Goal: Information Seeking & Learning: Learn about a topic

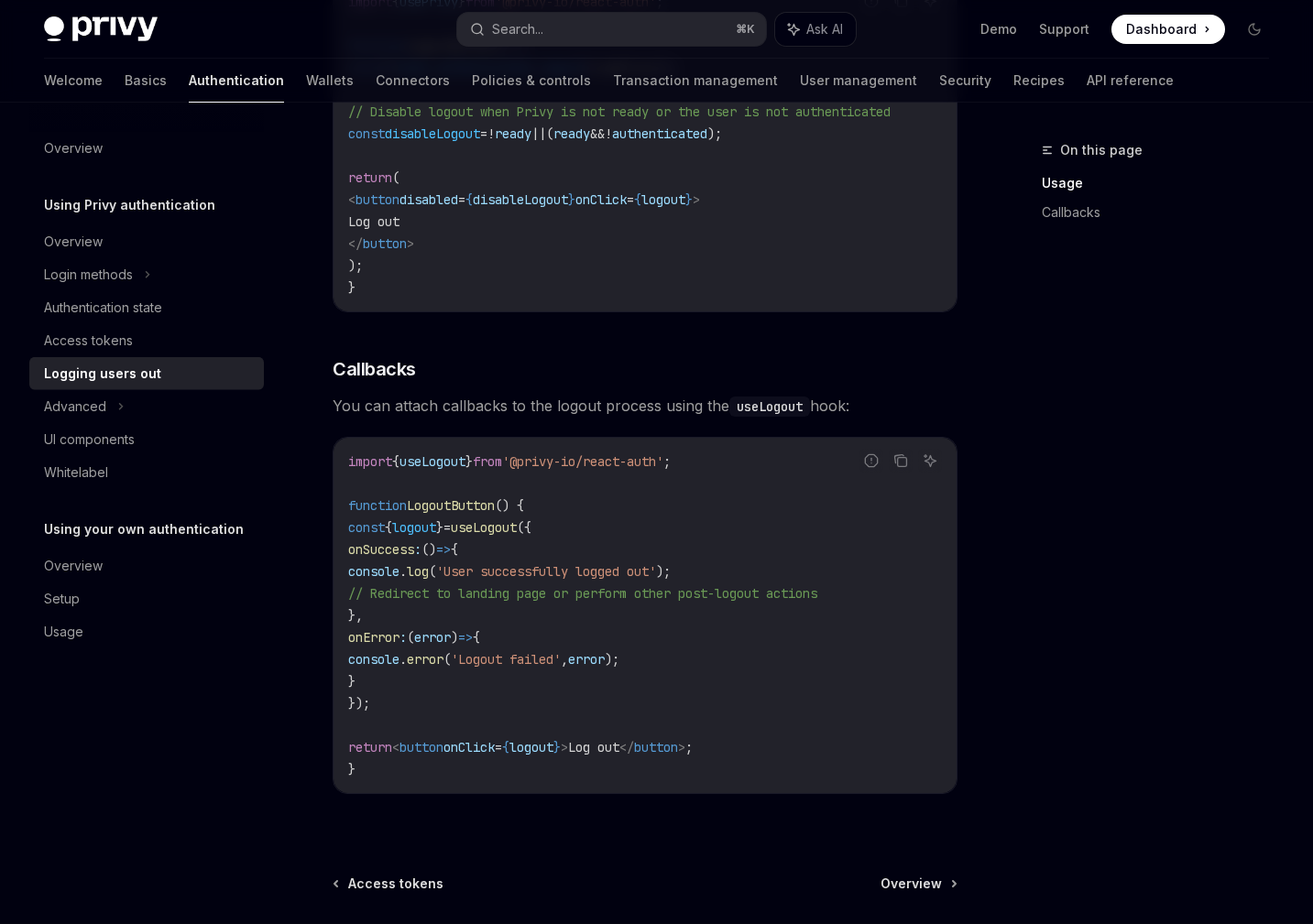
scroll to position [586, 0]
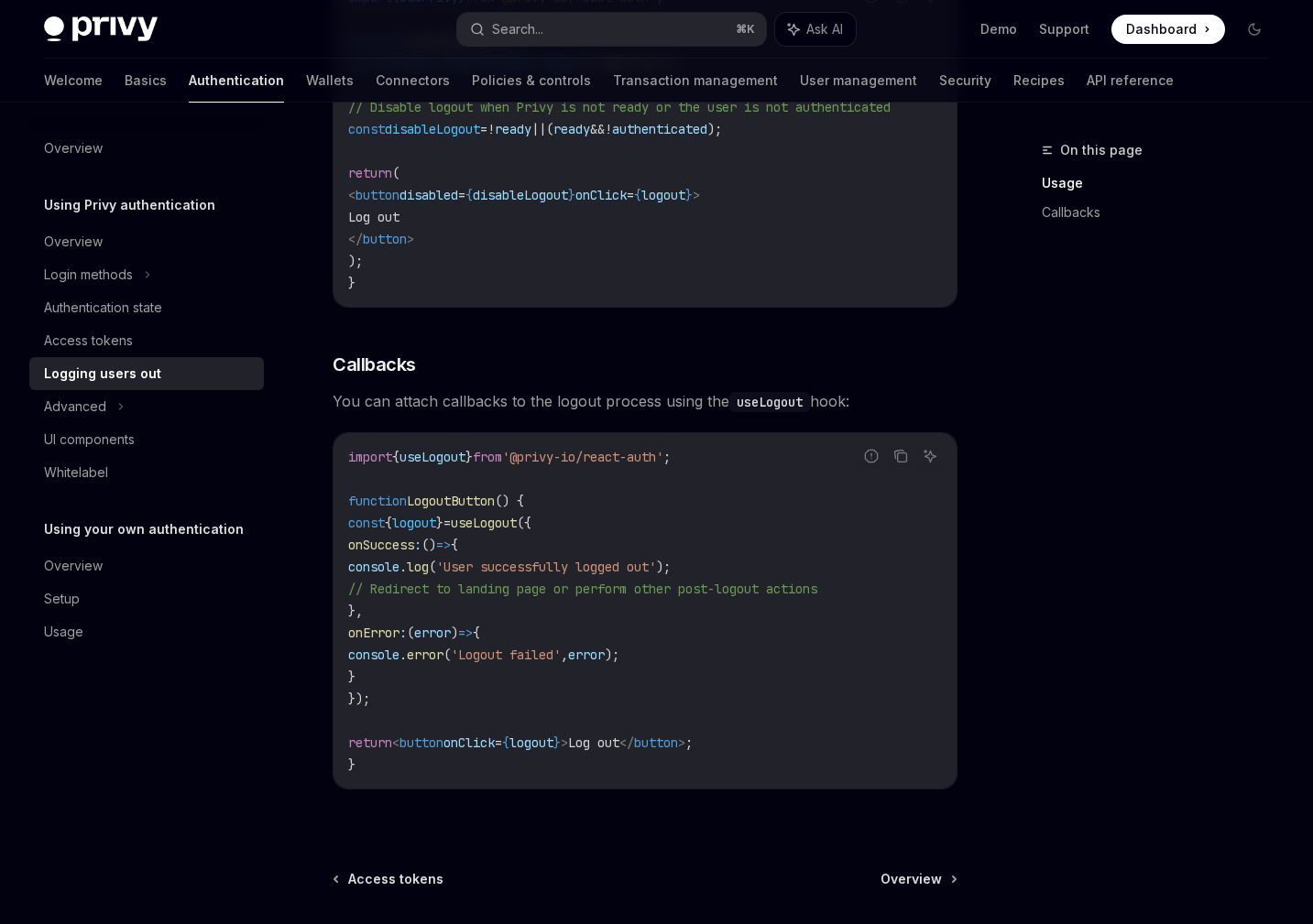
click at [462, 464] on span "useLogout" at bounding box center [433, 456] width 66 height 16
copy span "useLogout"
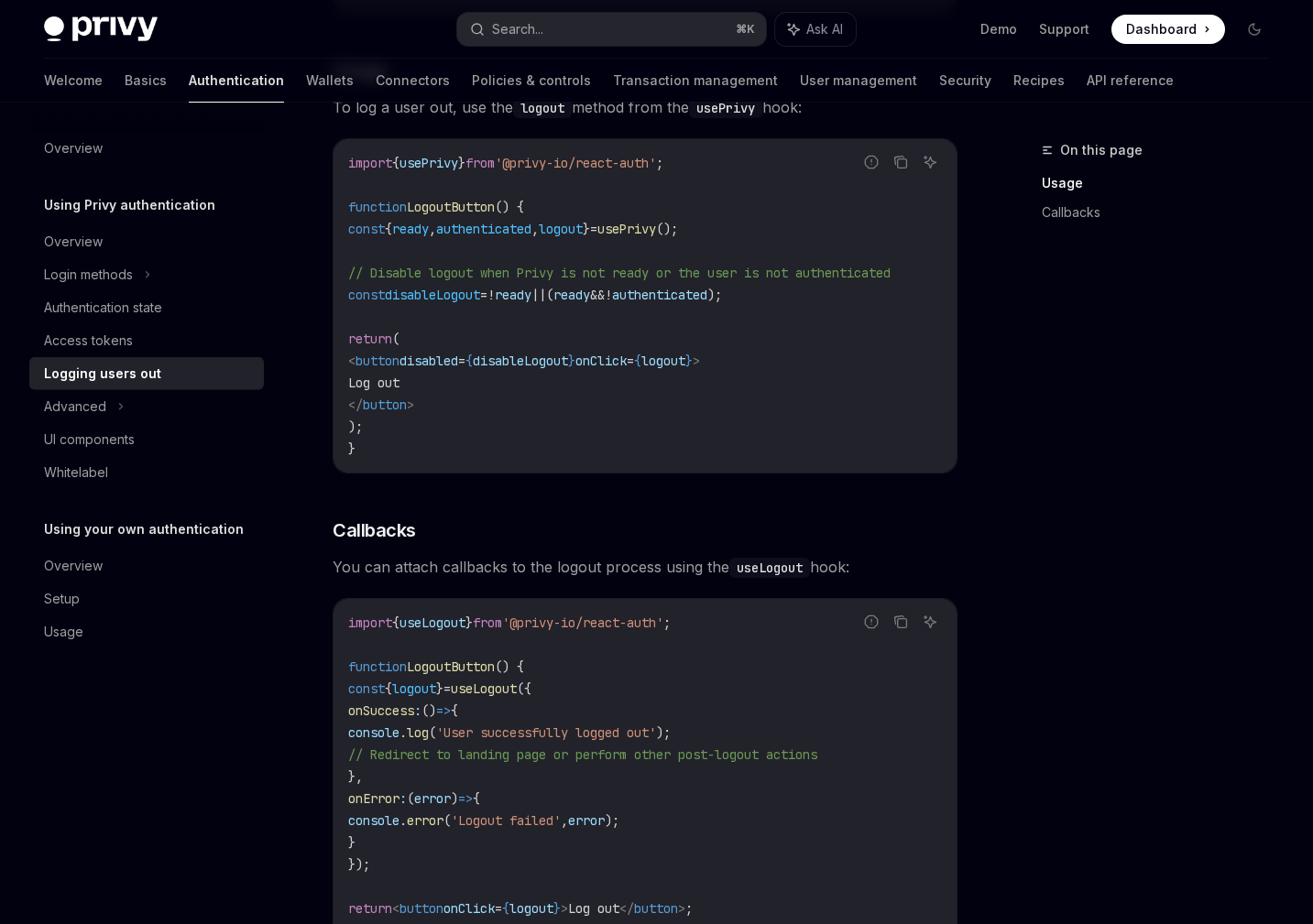
scroll to position [425, 0]
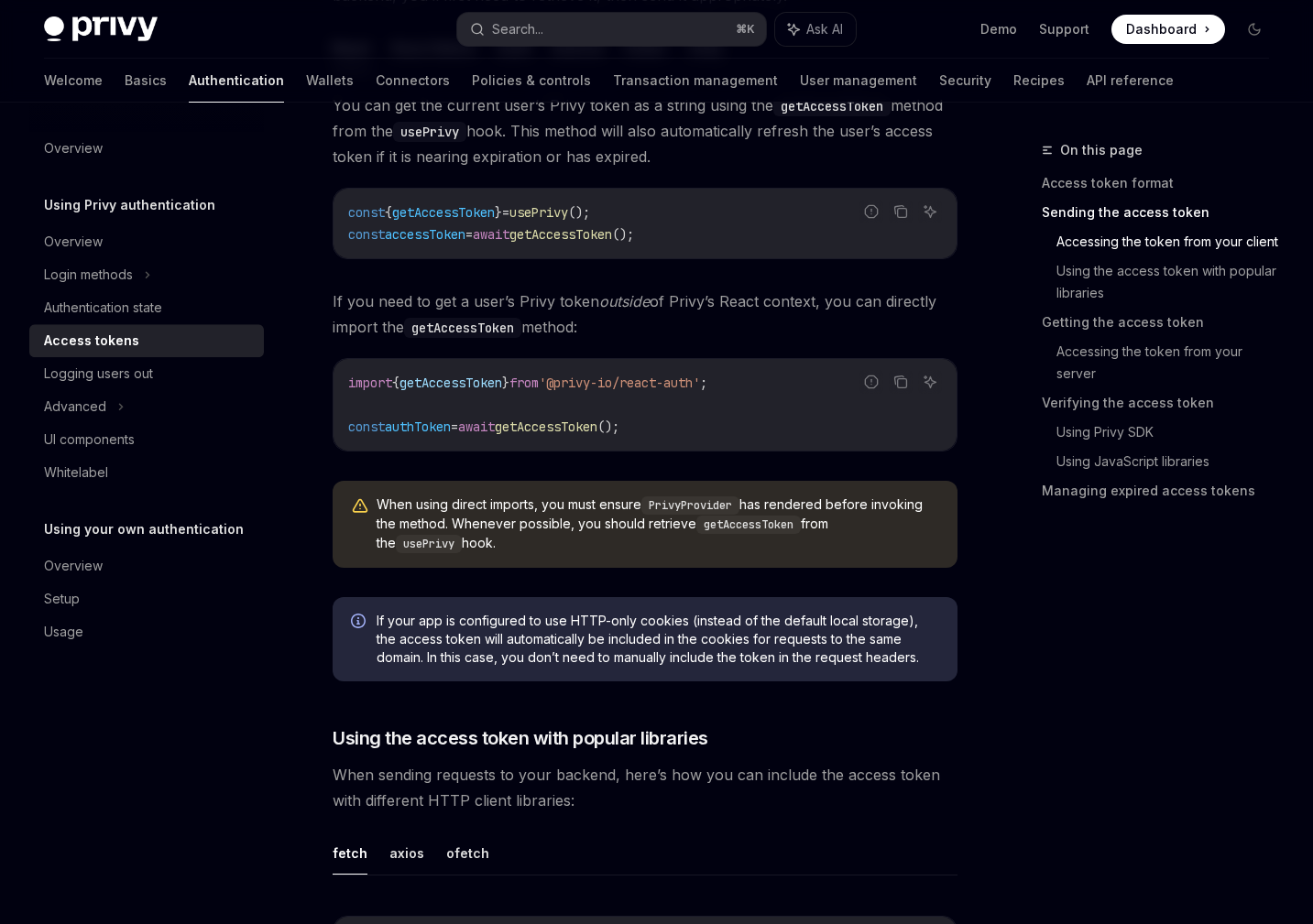
scroll to position [777, 0]
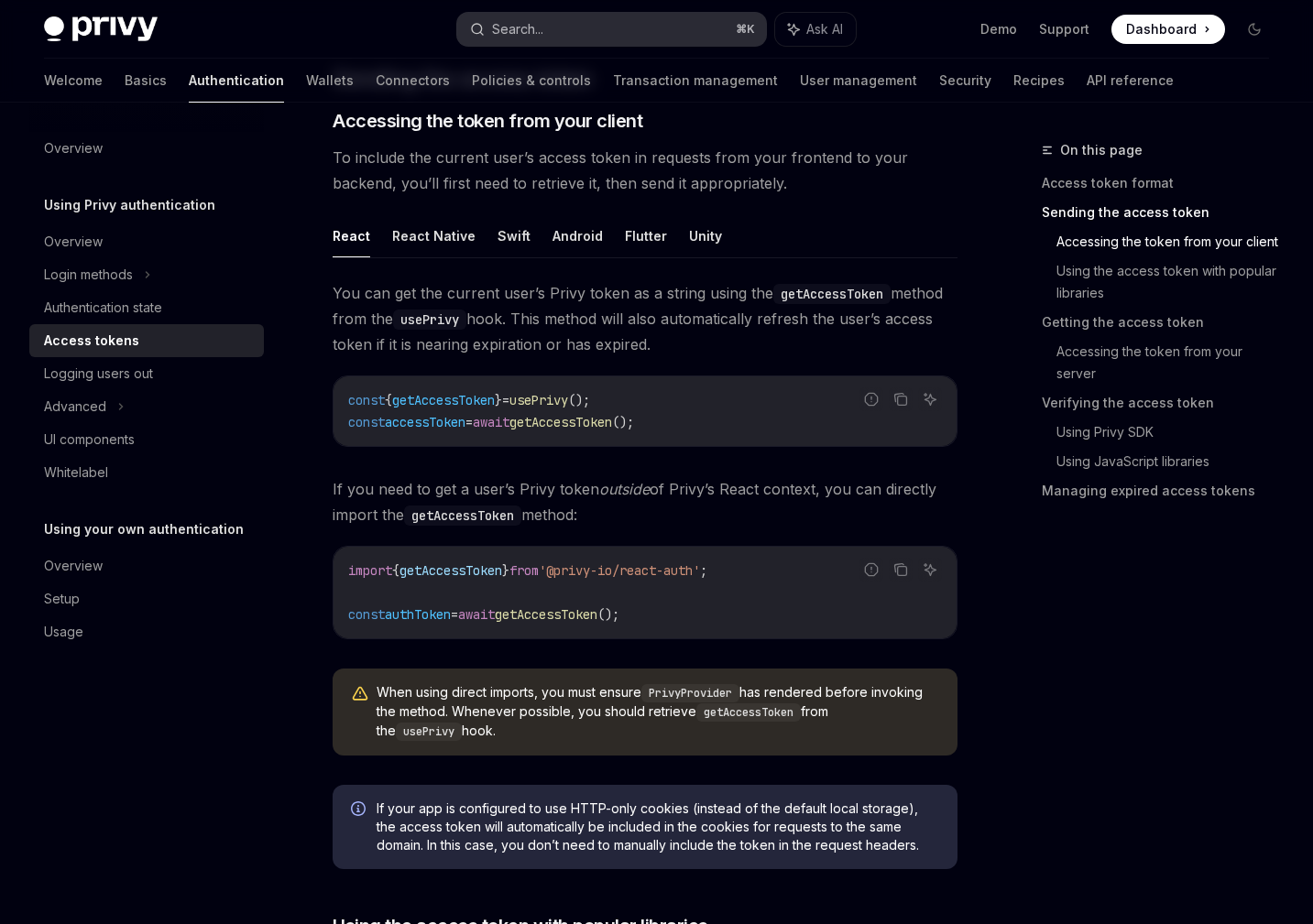
click at [508, 32] on div "Search..." at bounding box center [518, 28] width 51 height 22
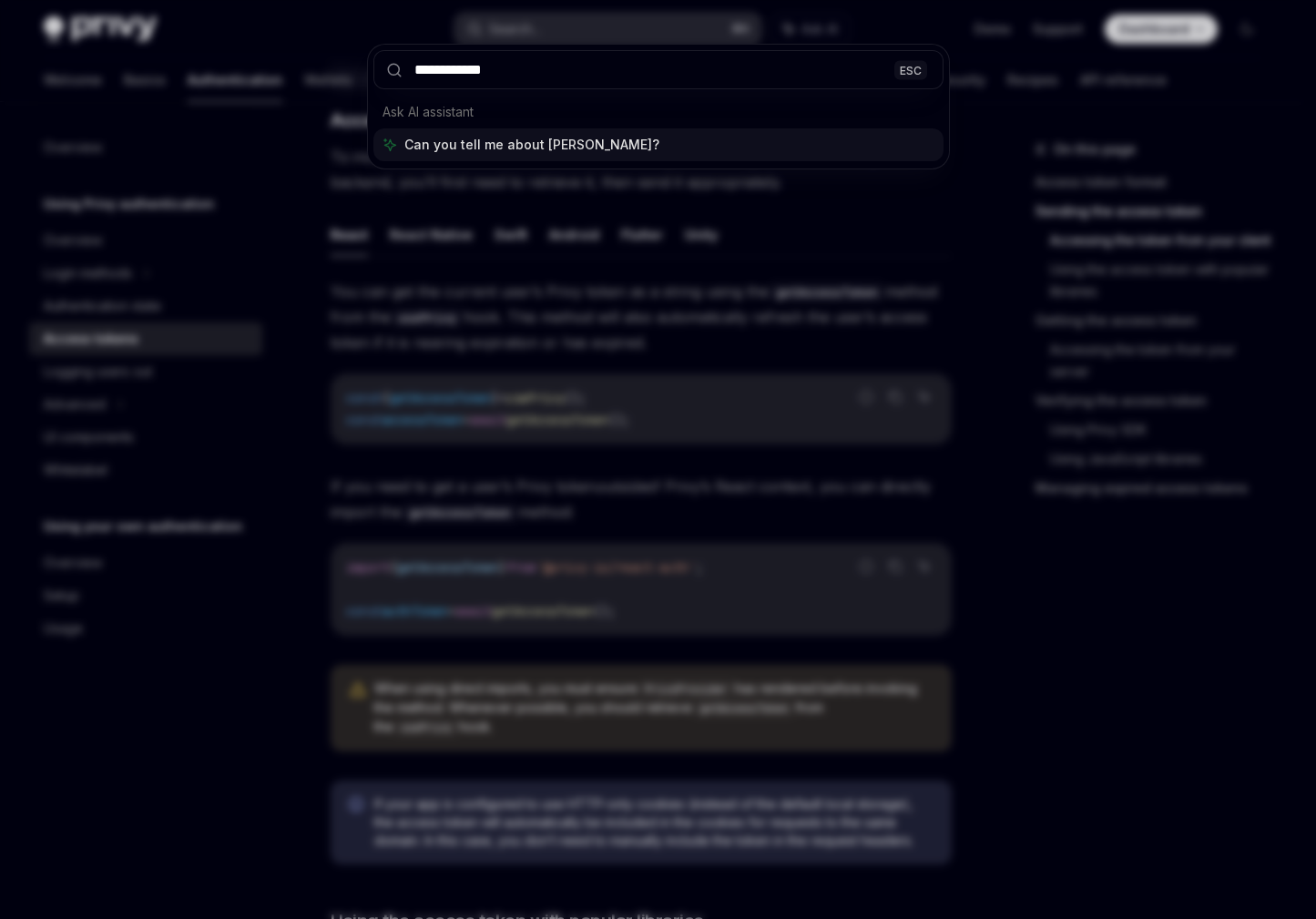
type input "**********"
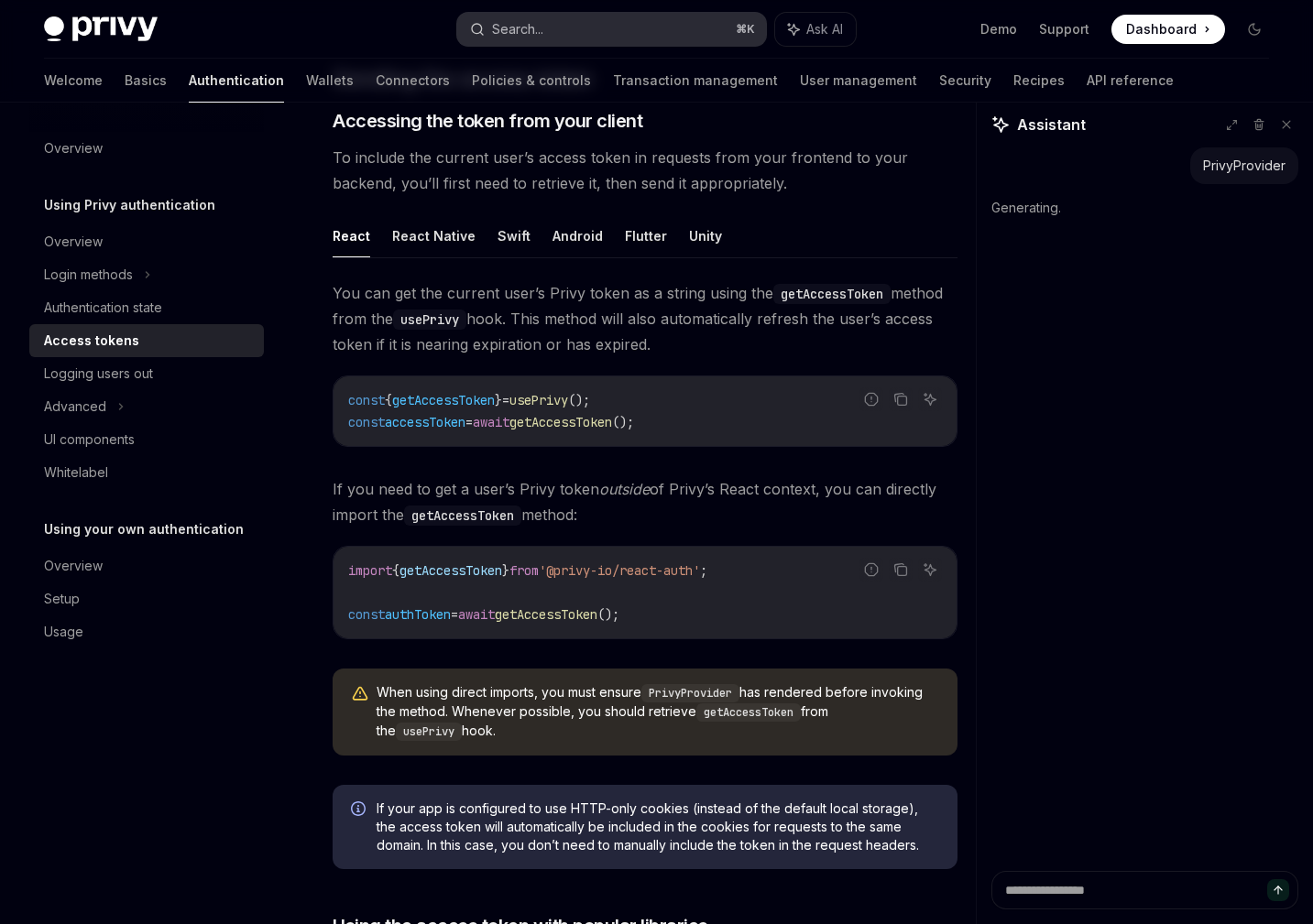
click at [599, 22] on button "Search... ⌘ K" at bounding box center [611, 29] width 308 height 33
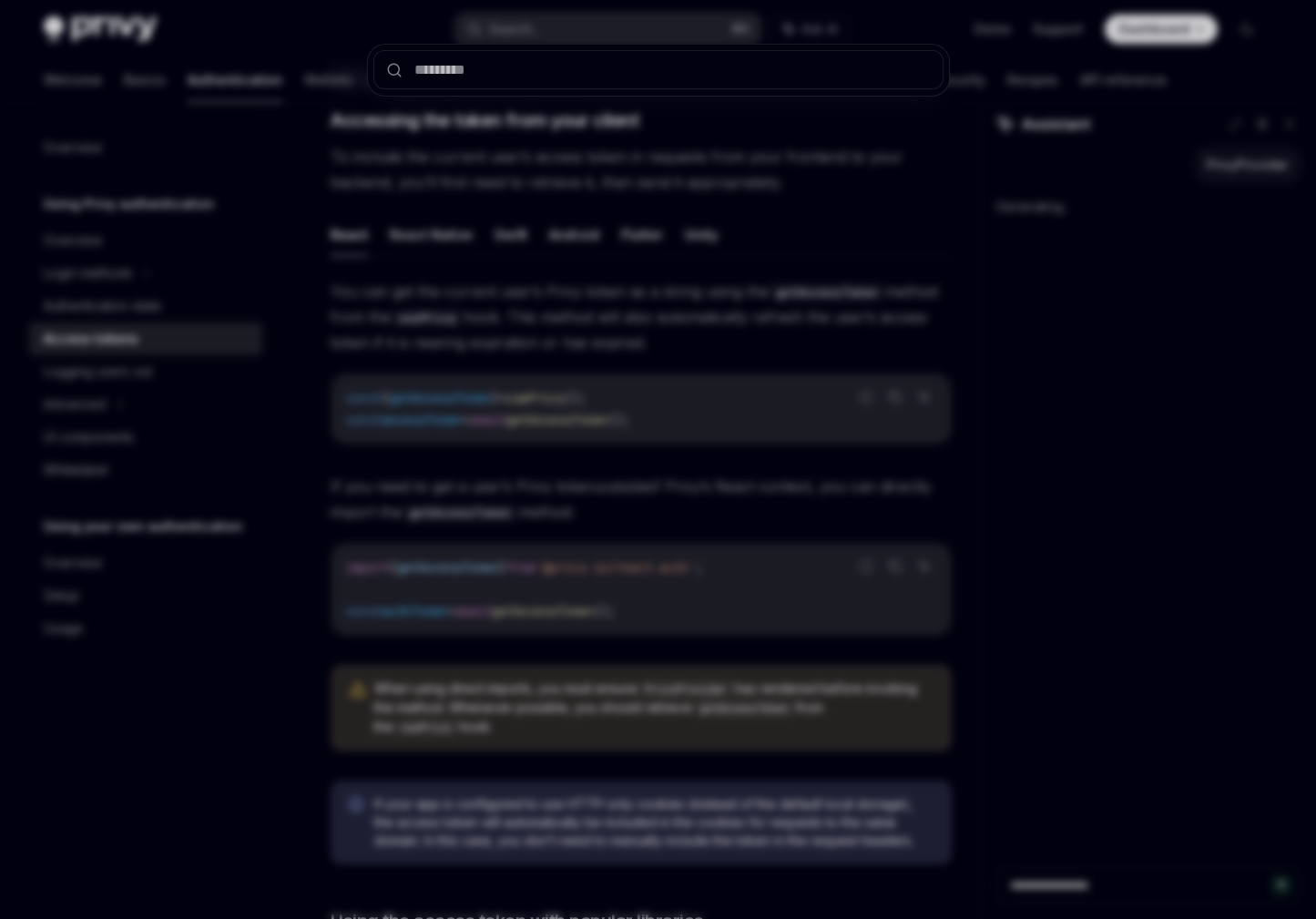
type textarea "*"
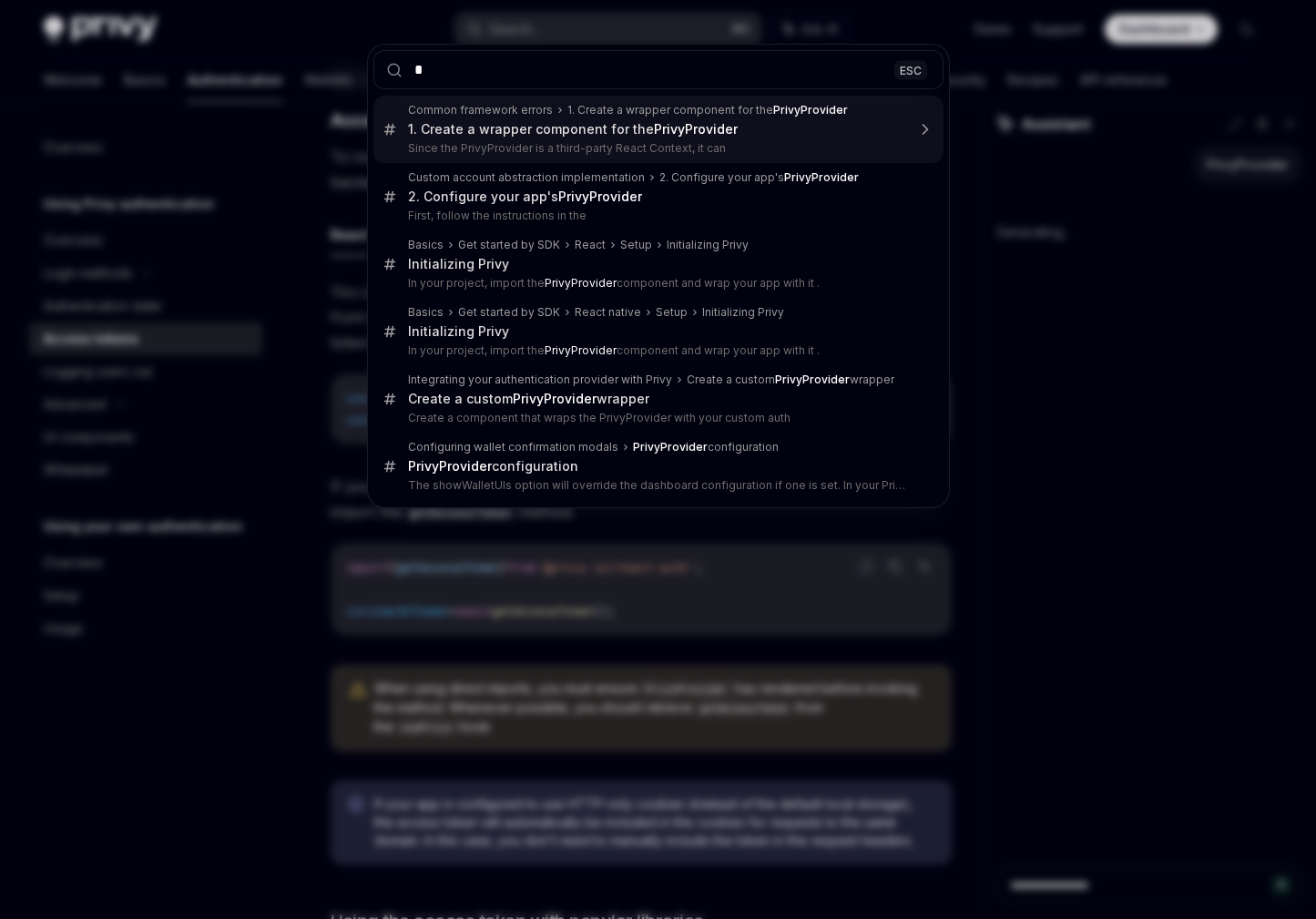
type input "**"
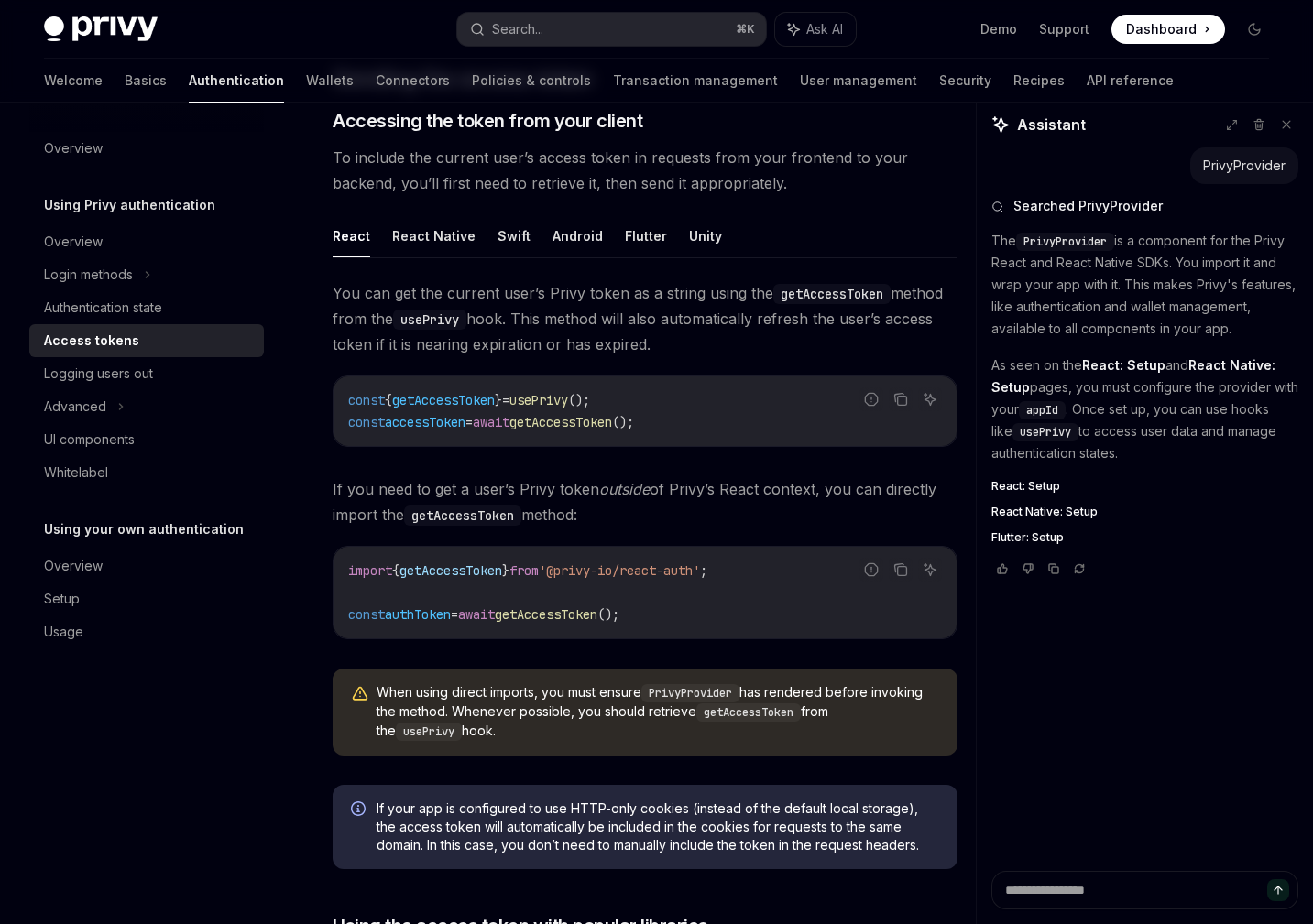
type textarea "*"
click at [577, 22] on button "Search... ⌘ K" at bounding box center [611, 29] width 308 height 33
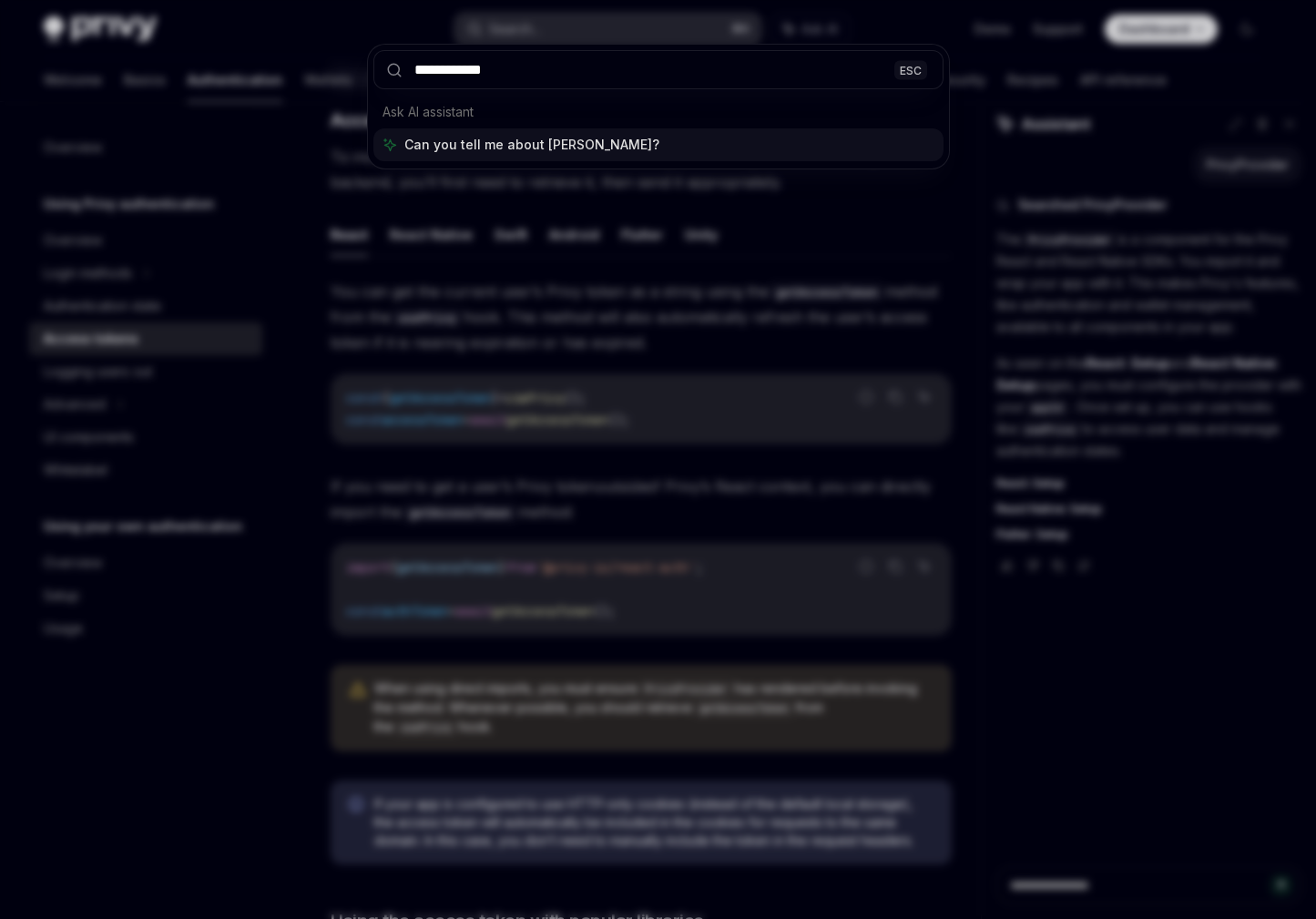
type input "**********"
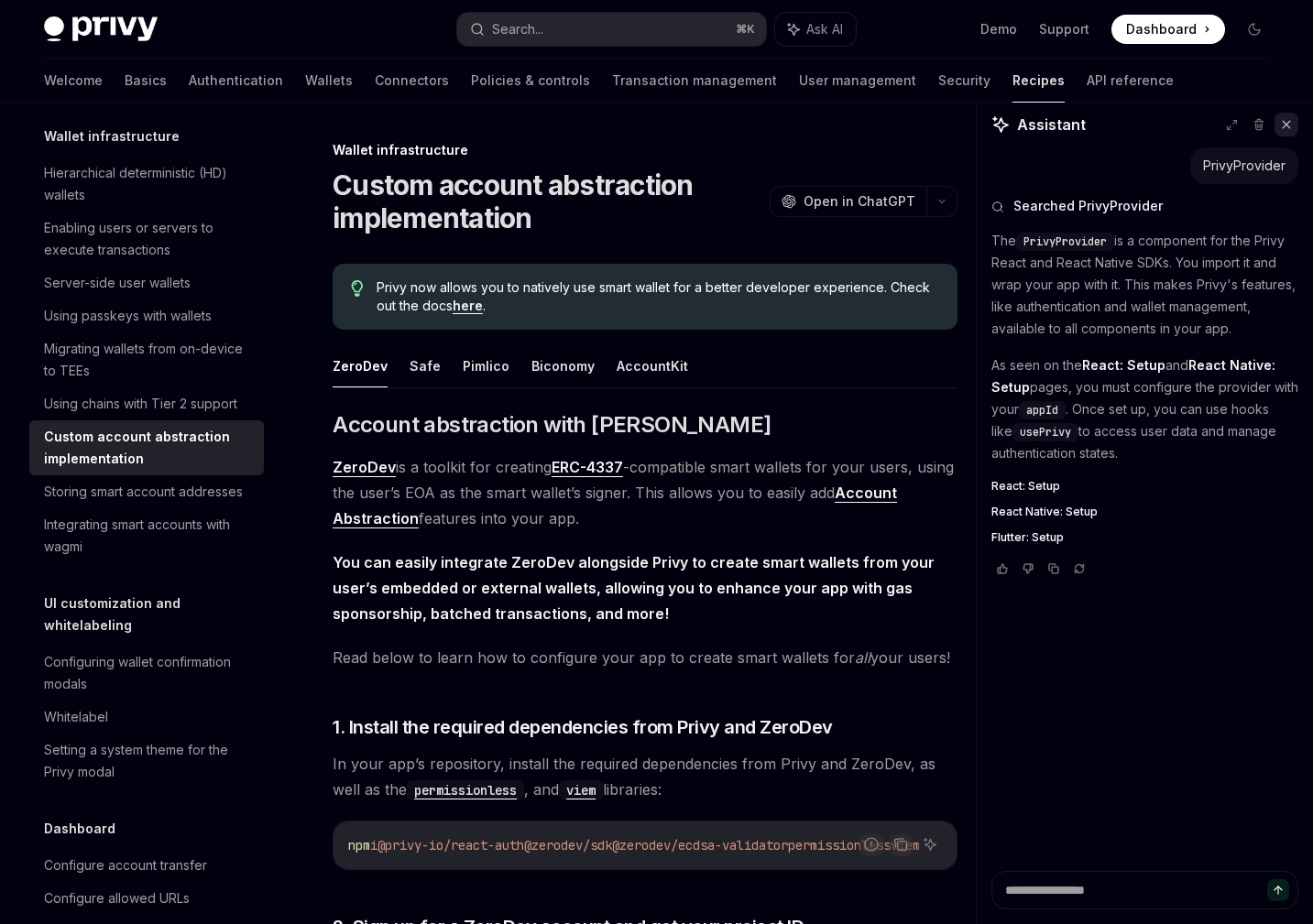
click at [1281, 124] on icon at bounding box center [1286, 125] width 13 height 13
type textarea "*"
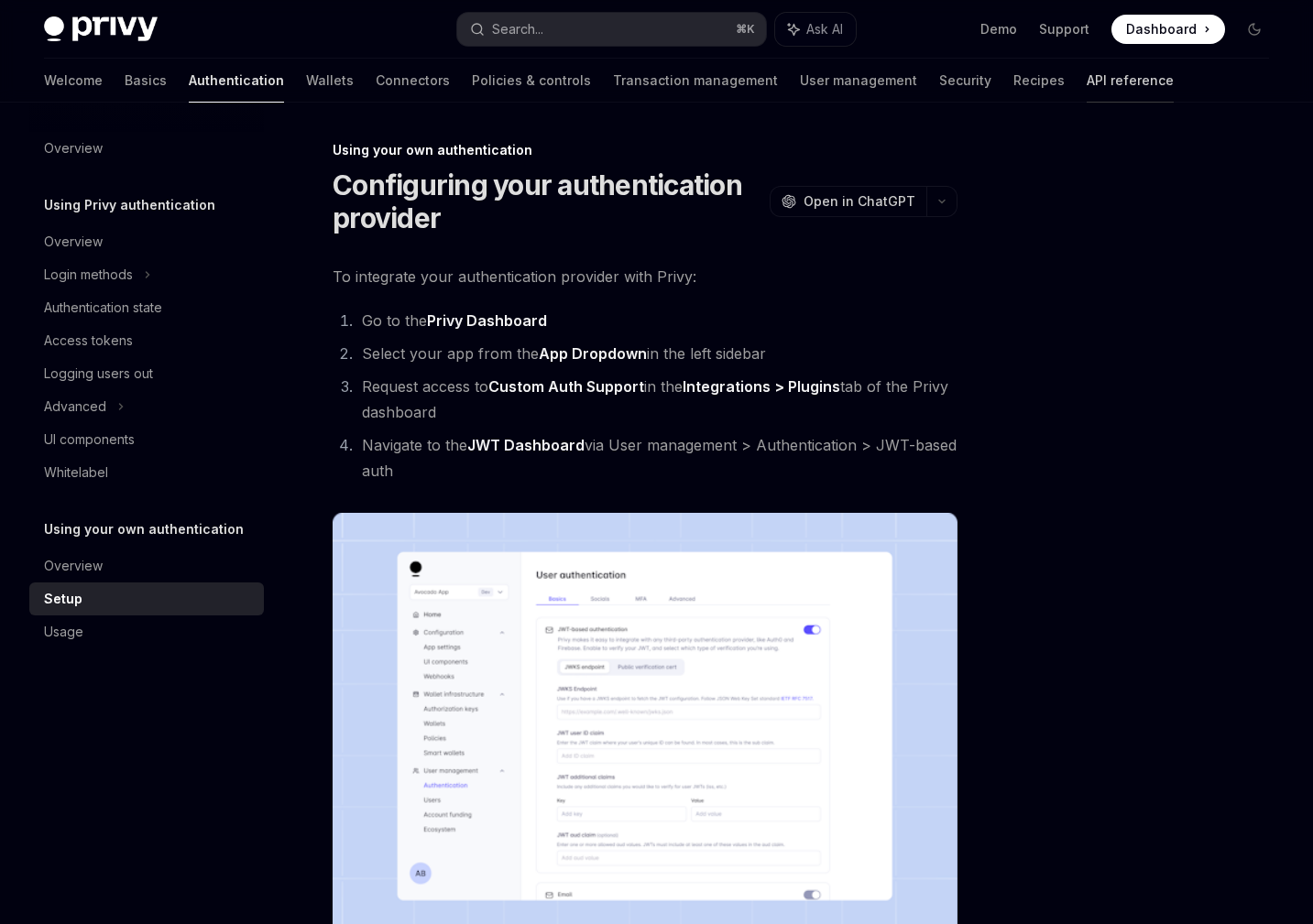
click at [1086, 68] on link "API reference" at bounding box center [1130, 81] width 87 height 44
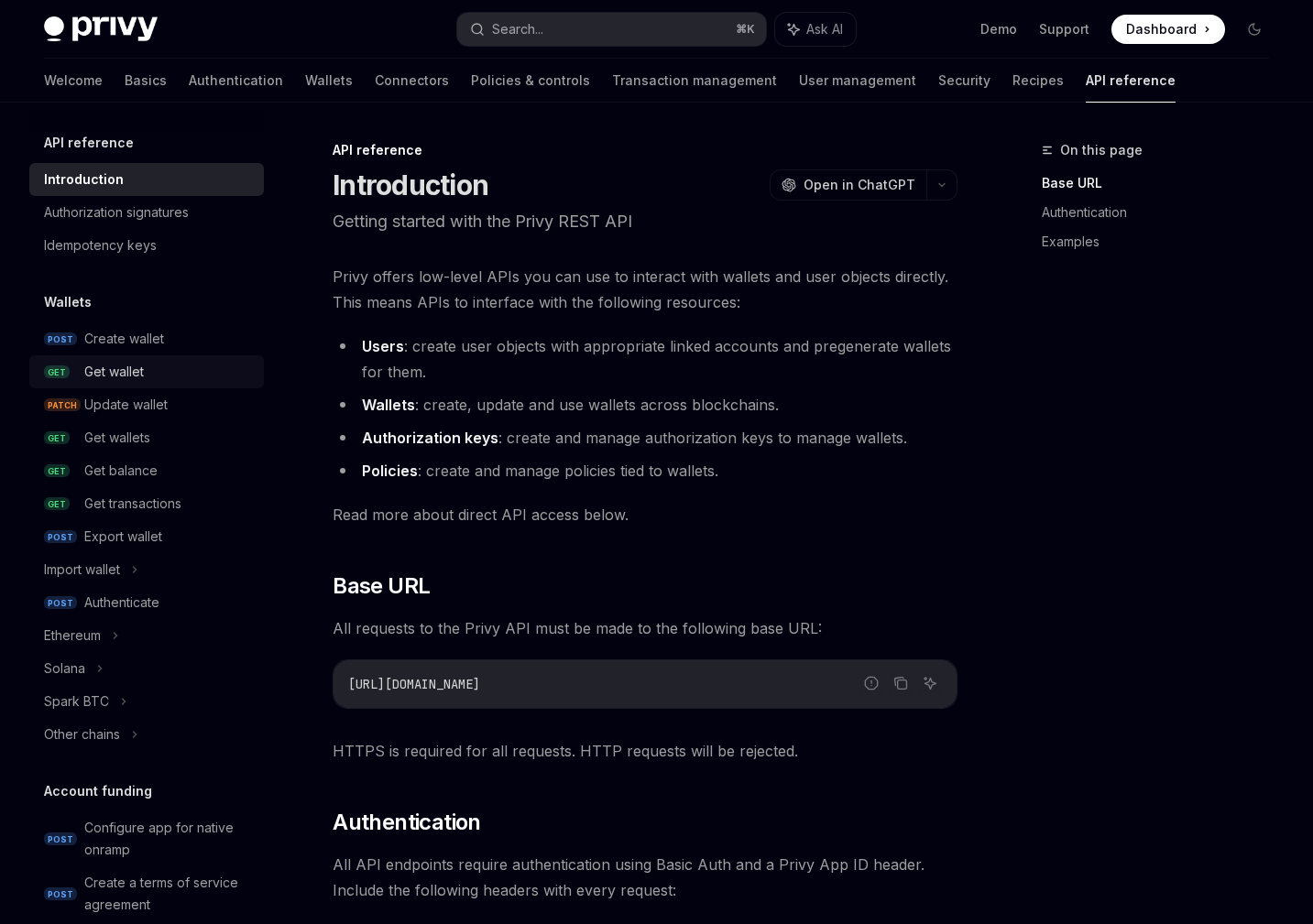
click at [129, 363] on div "Get wallet" at bounding box center [114, 371] width 60 height 22
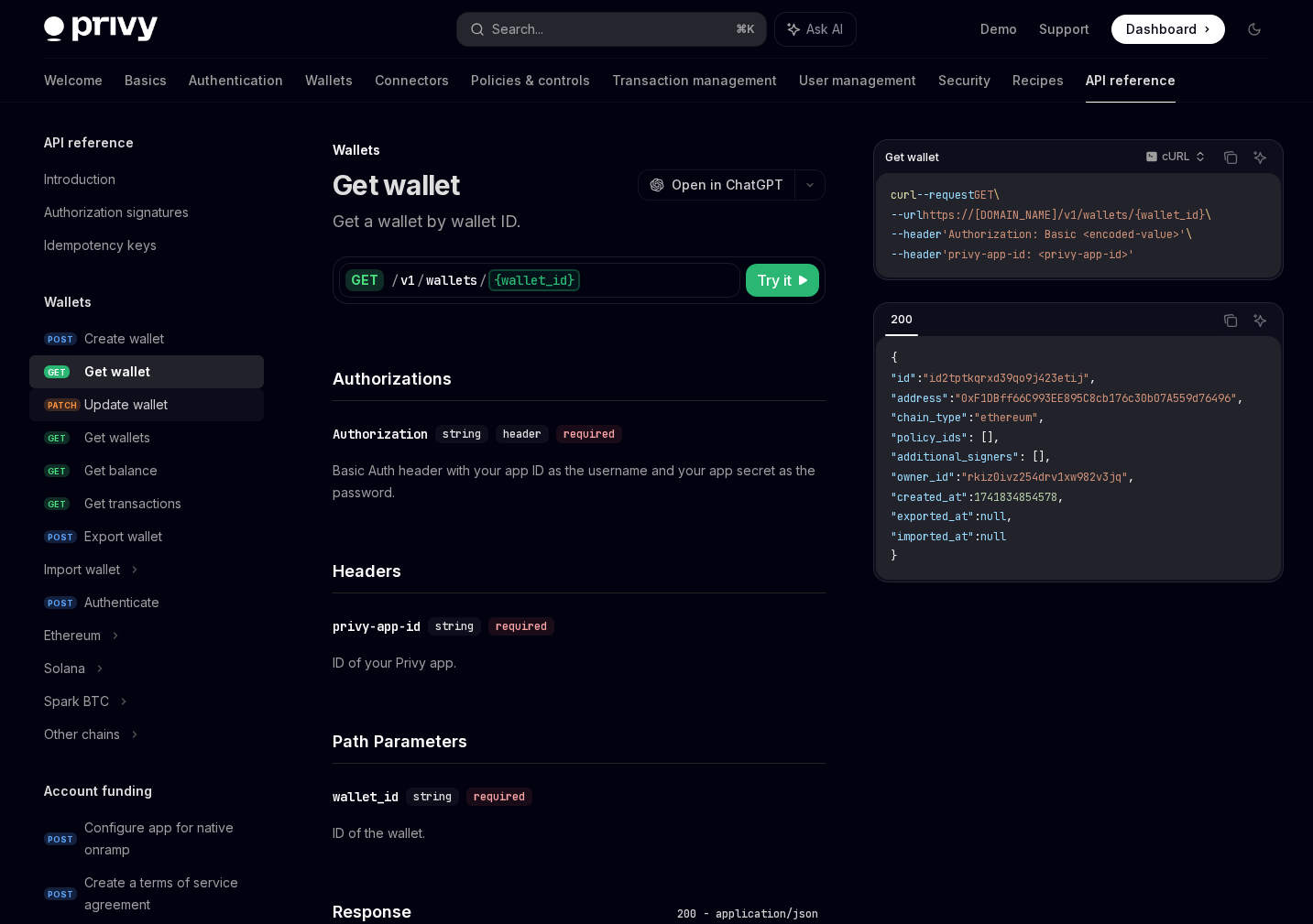
click at [147, 399] on div "Update wallet" at bounding box center [126, 404] width 83 height 22
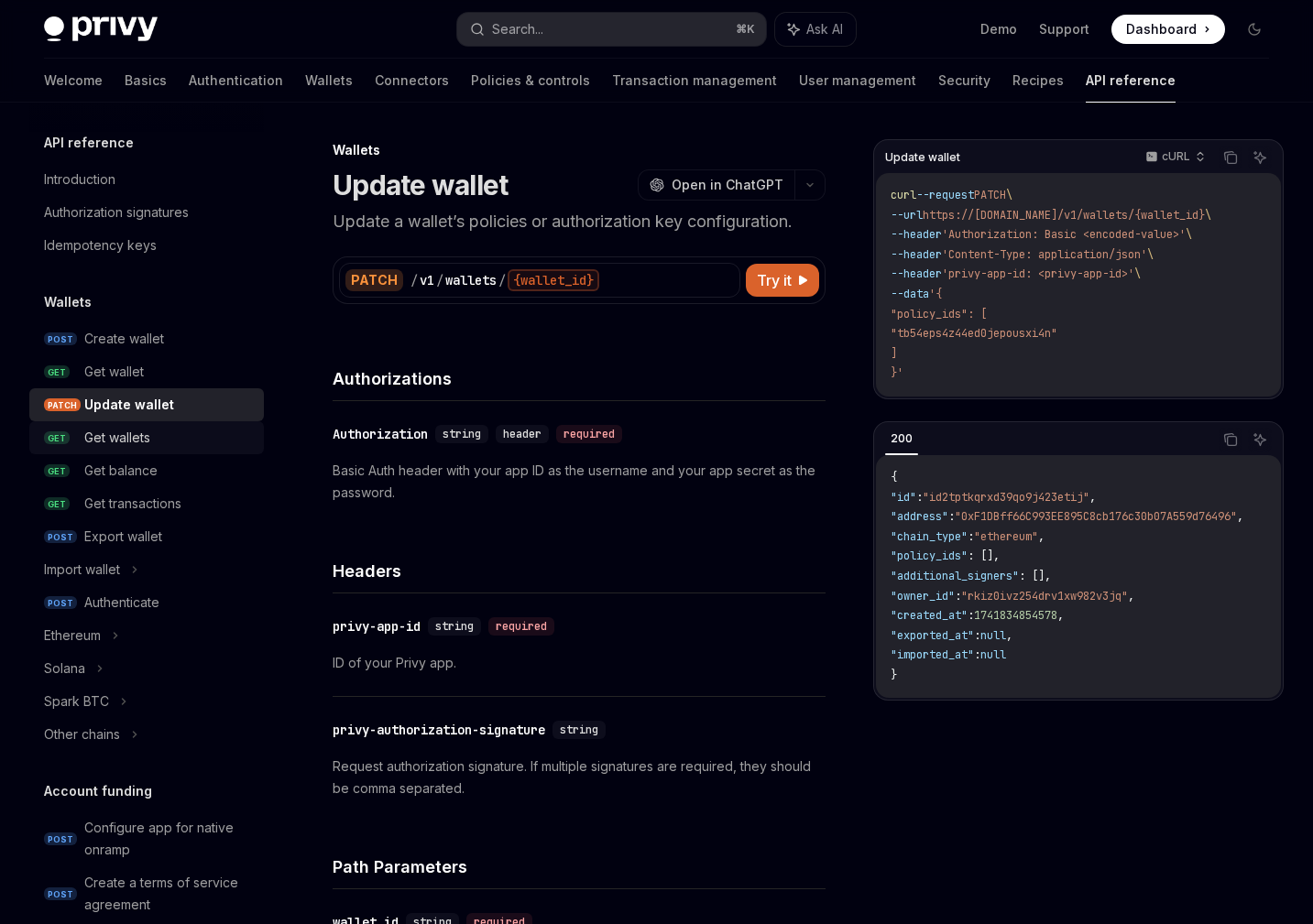
click at [150, 436] on div "Get wallets" at bounding box center [118, 437] width 66 height 22
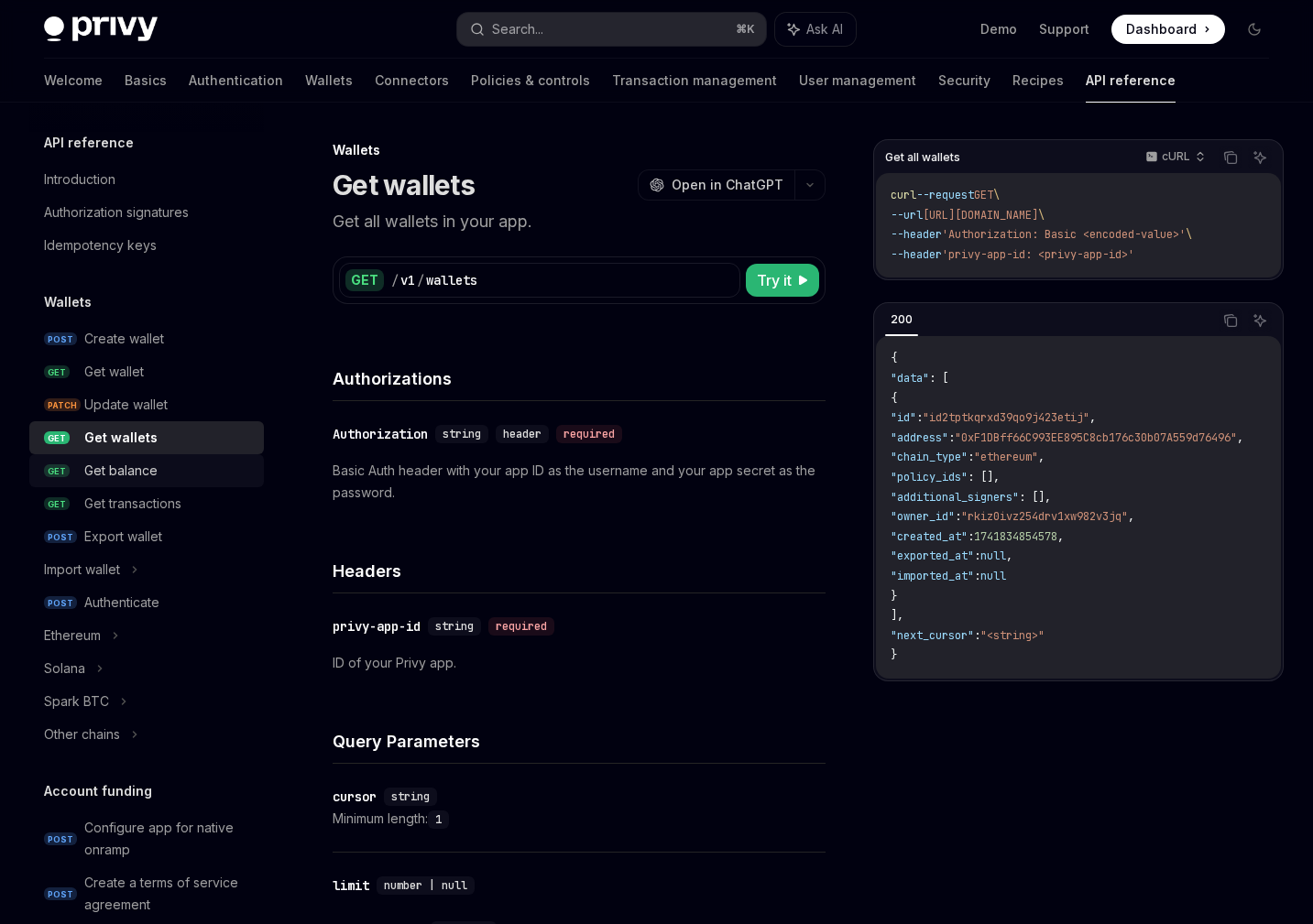
click at [154, 466] on div "Get balance" at bounding box center [120, 471] width 73 height 22
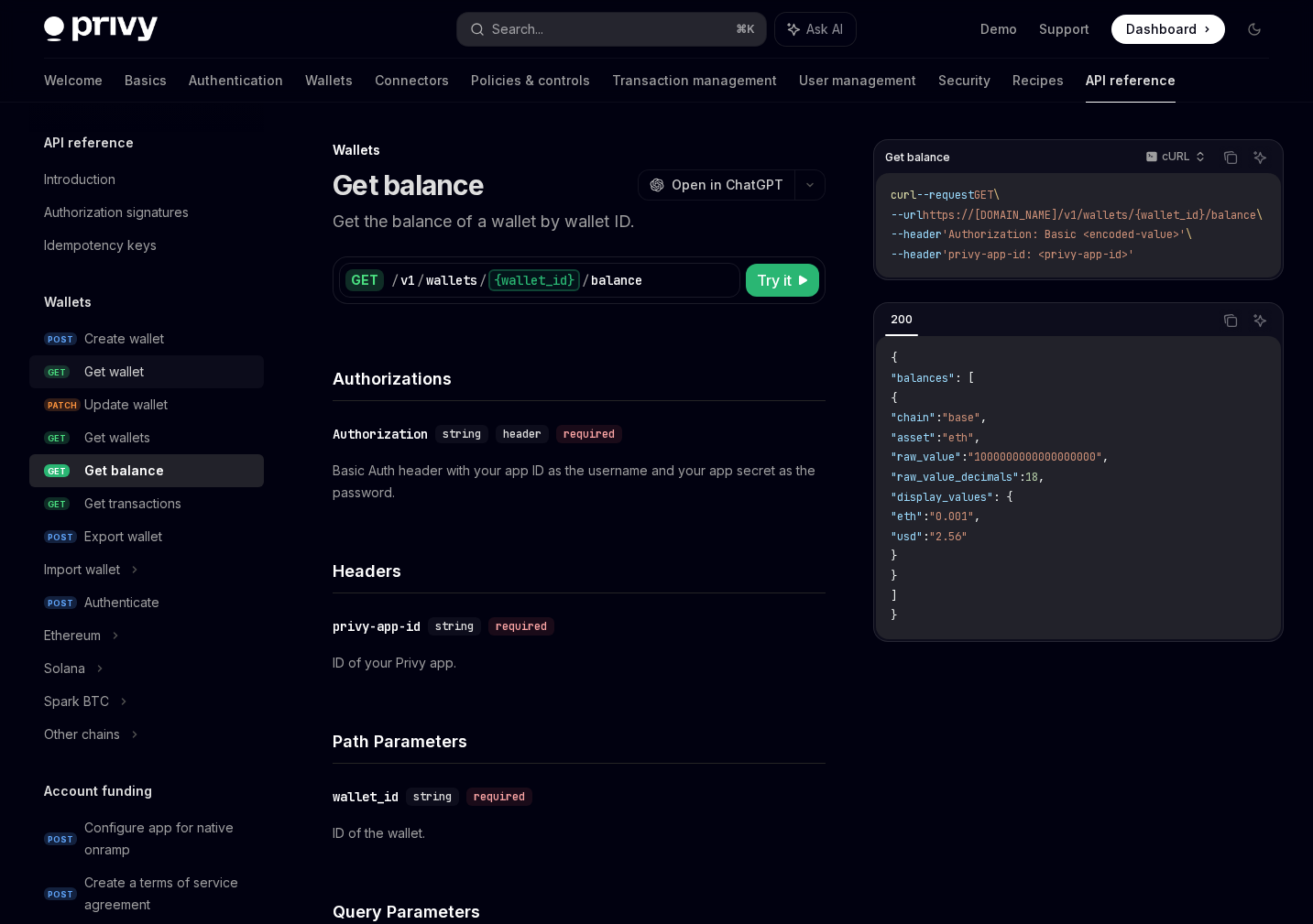
click at [135, 372] on div "Get wallet" at bounding box center [114, 371] width 60 height 22
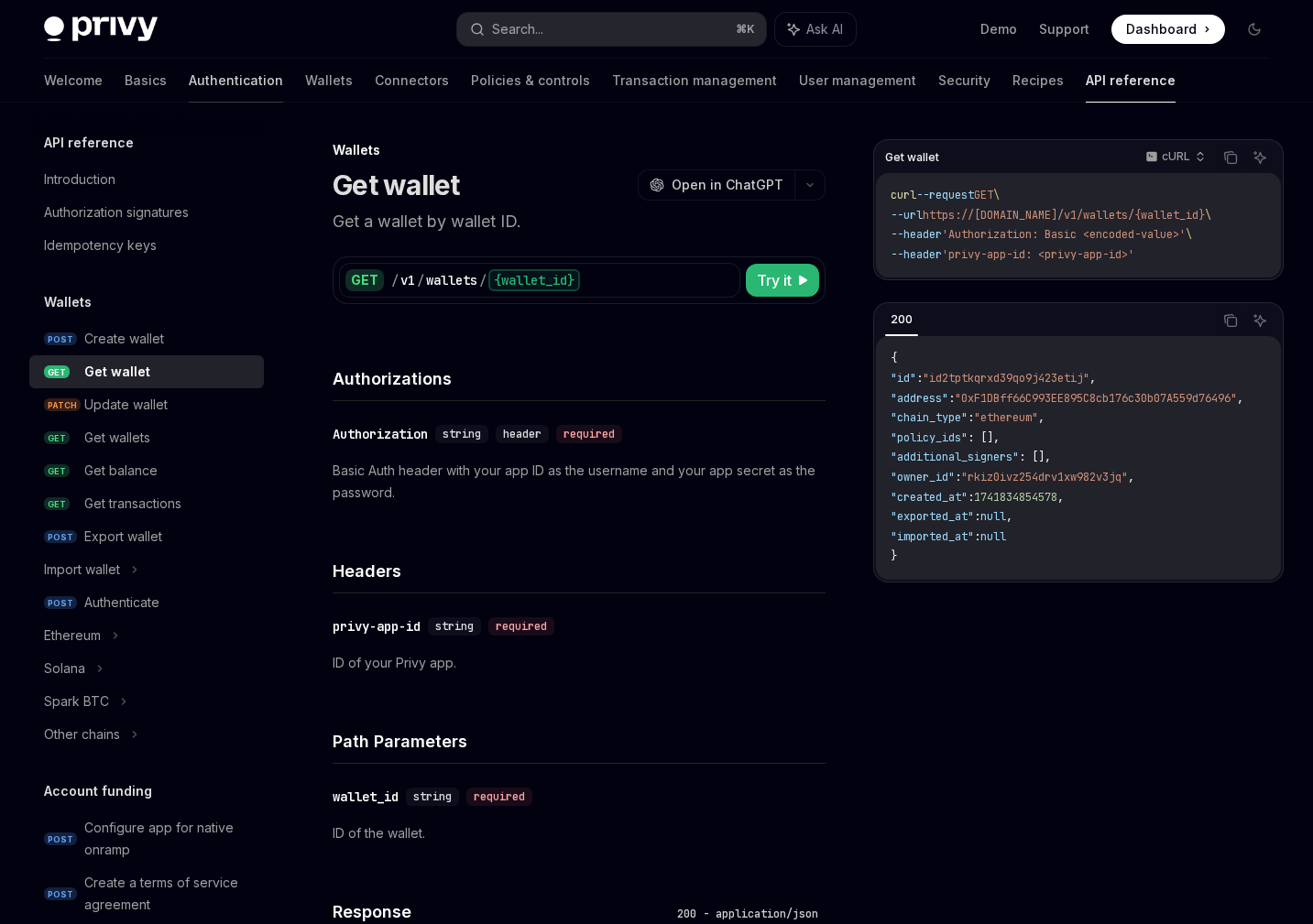
click at [189, 86] on link "Authentication" at bounding box center [235, 81] width 94 height 44
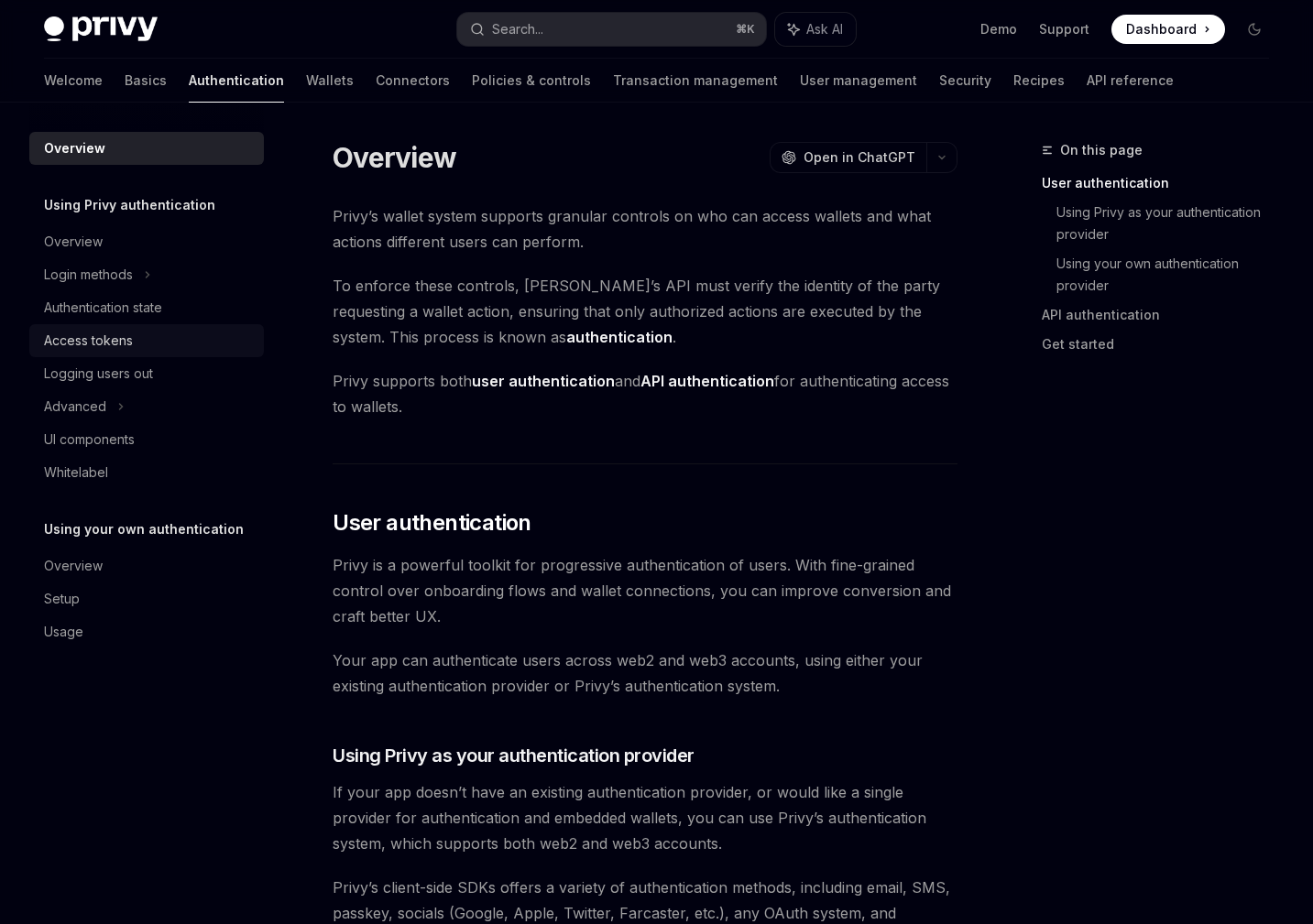
click at [165, 343] on div "Access tokens" at bounding box center [148, 341] width 209 height 22
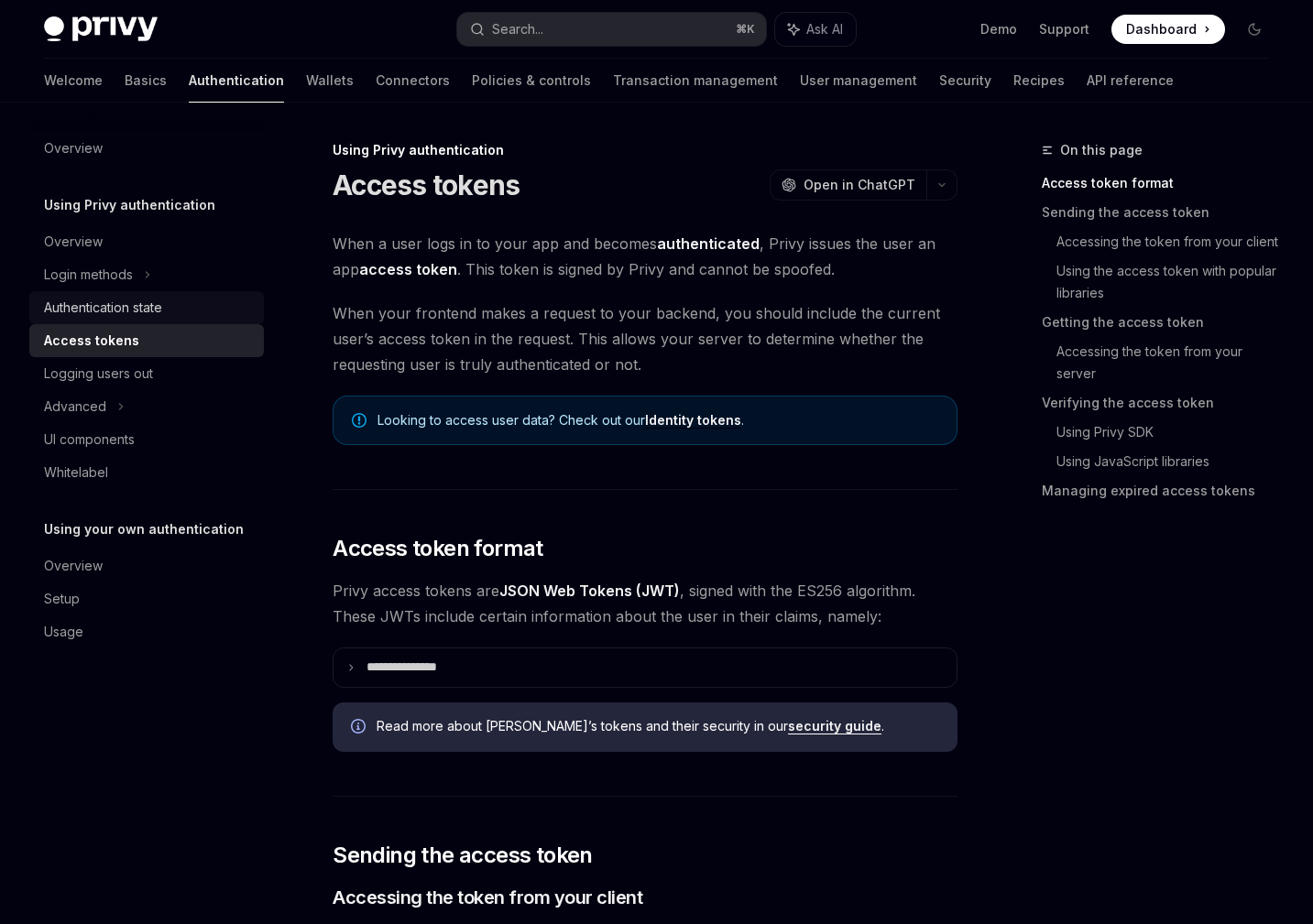
click at [157, 320] on link "Authentication state" at bounding box center [146, 307] width 234 height 33
type textarea "*"
